Goal: Task Accomplishment & Management: Manage account settings

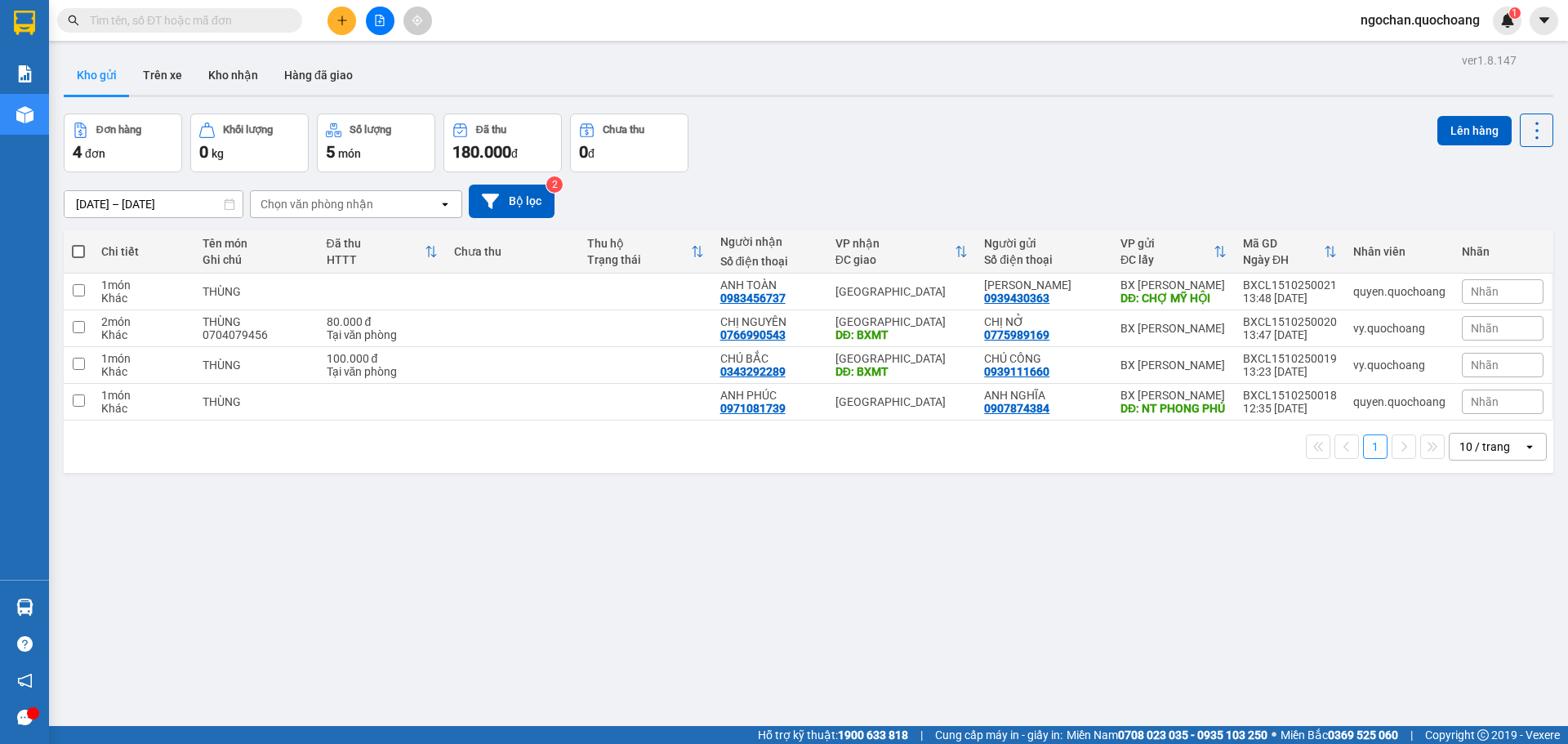
click at [1384, 19] on span "ngochan.quochoang" at bounding box center [1420, 20] width 146 height 21
click at [1380, 57] on span "Đăng xuất" at bounding box center [1427, 51] width 112 height 18
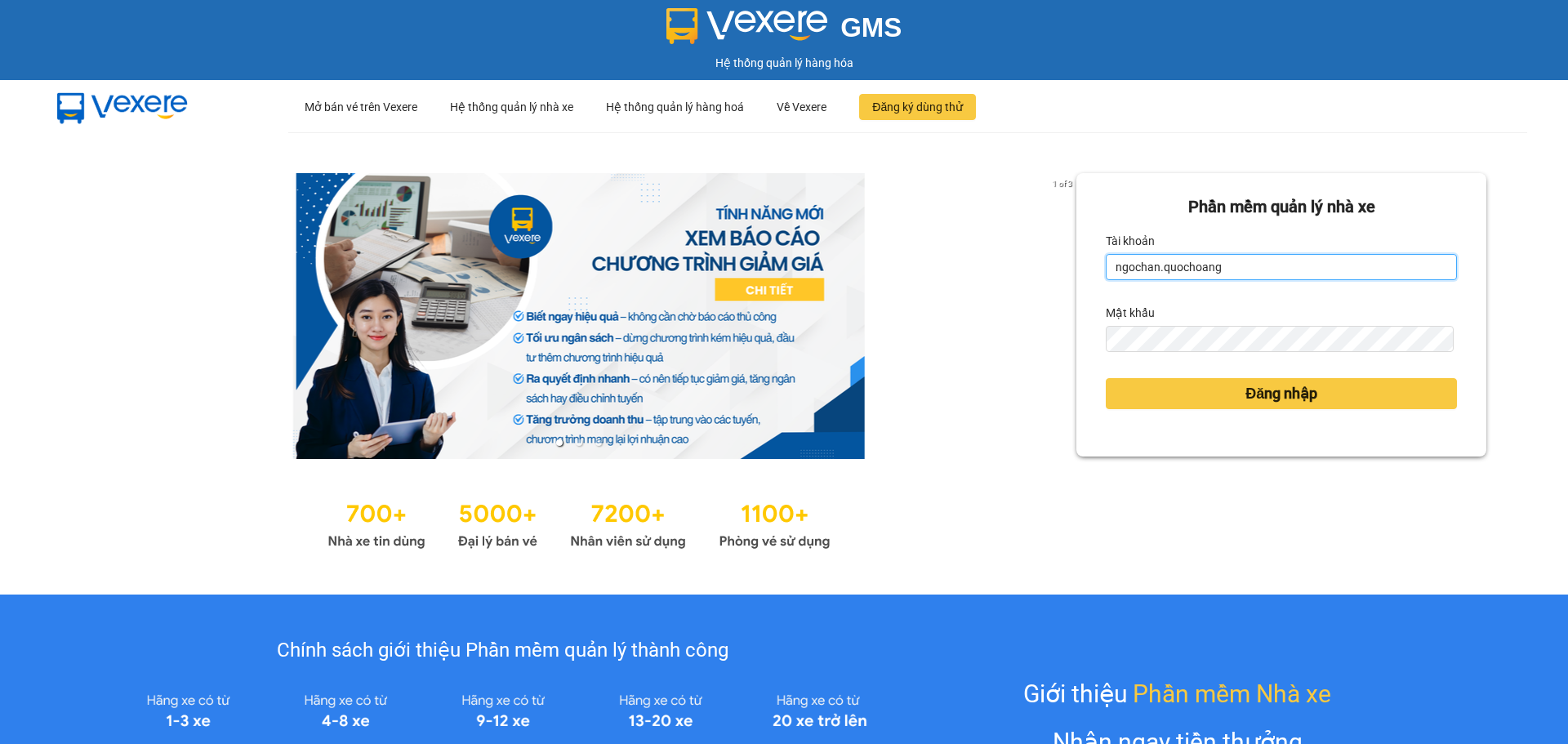
click at [1274, 274] on input "ngochan.quochoang" at bounding box center [1281, 266] width 351 height 26
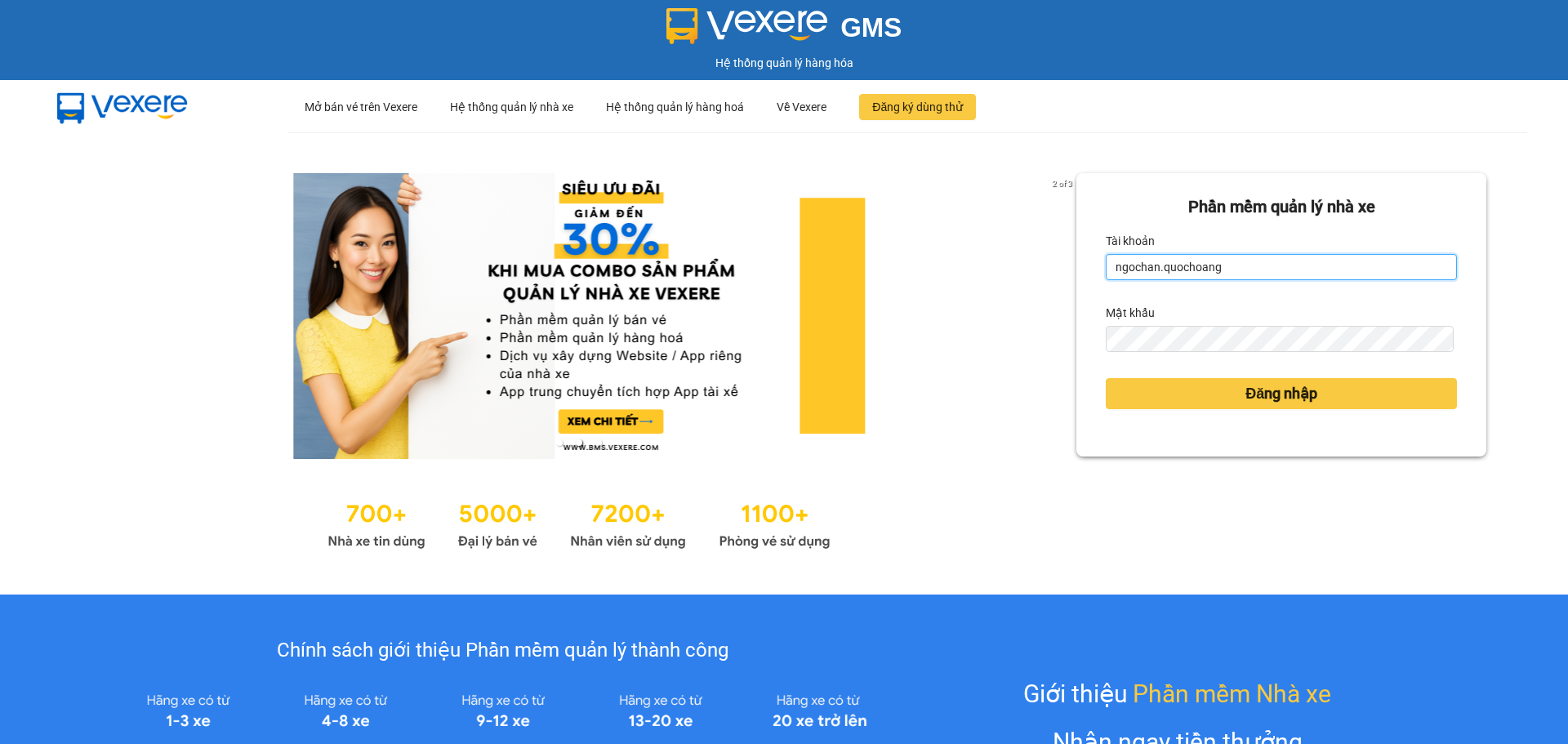
type input "vy.quochoang"
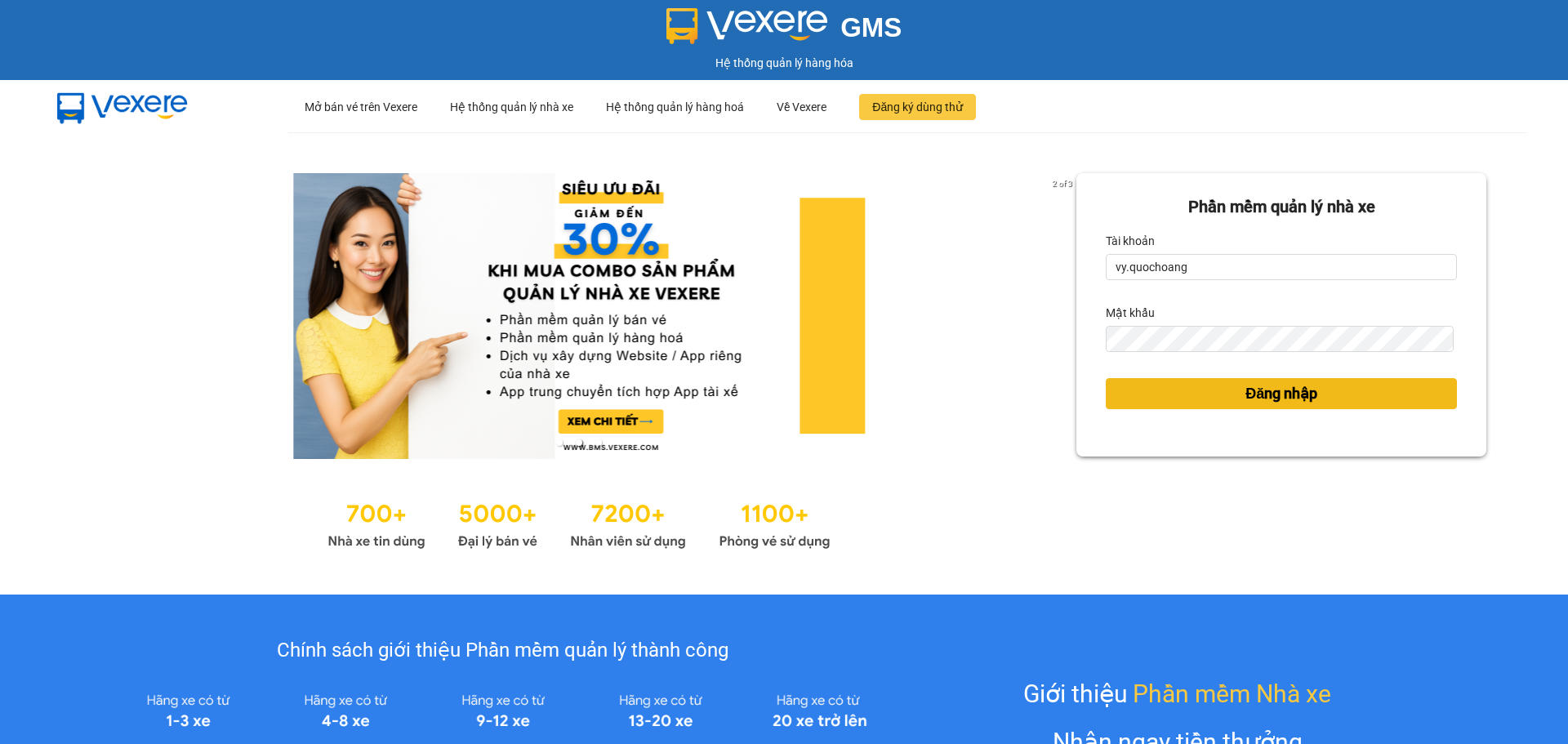
click at [1173, 391] on button "Đăng nhập" at bounding box center [1281, 394] width 351 height 31
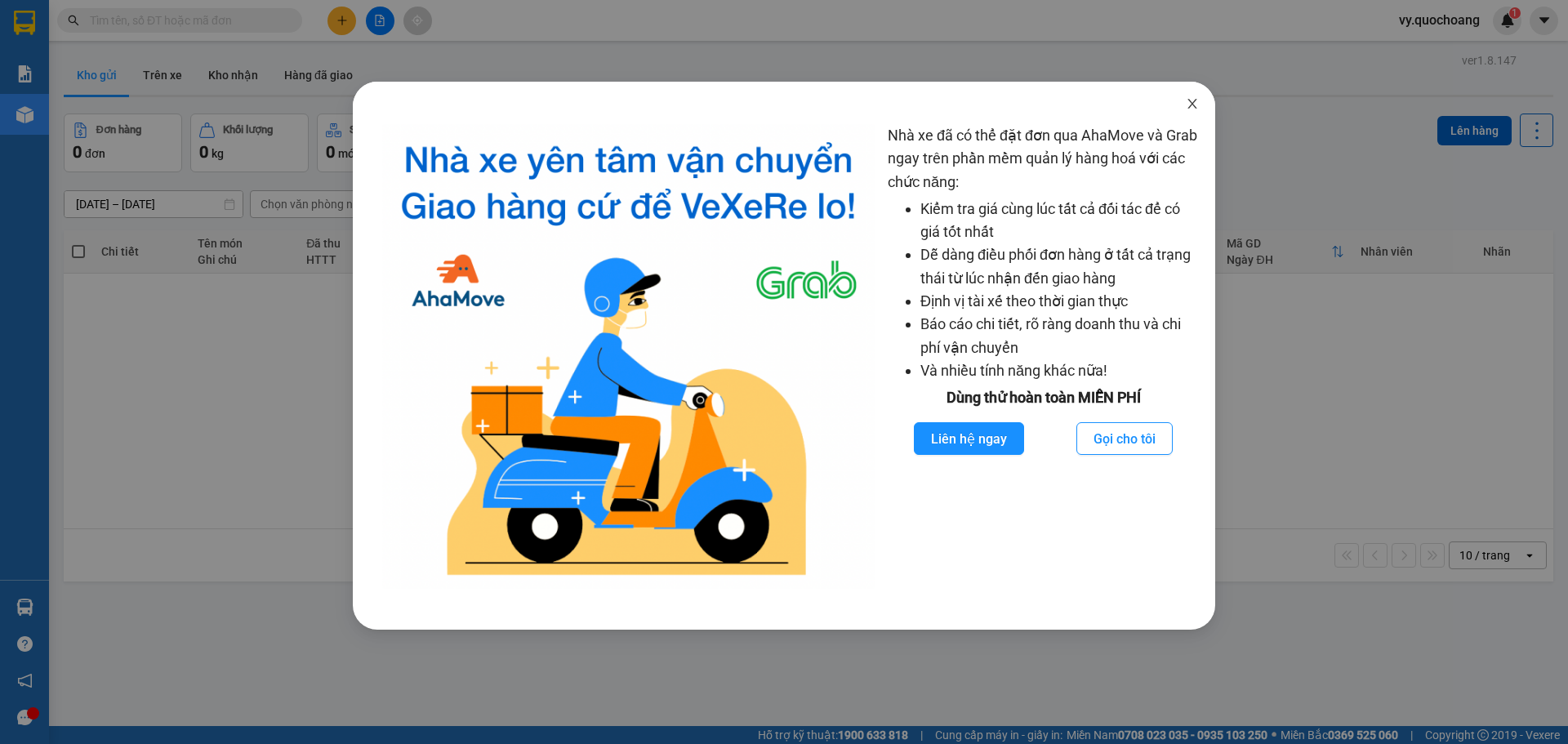
click at [1188, 104] on icon "close" at bounding box center [1192, 104] width 13 height 13
